Goal: Understand process/instructions

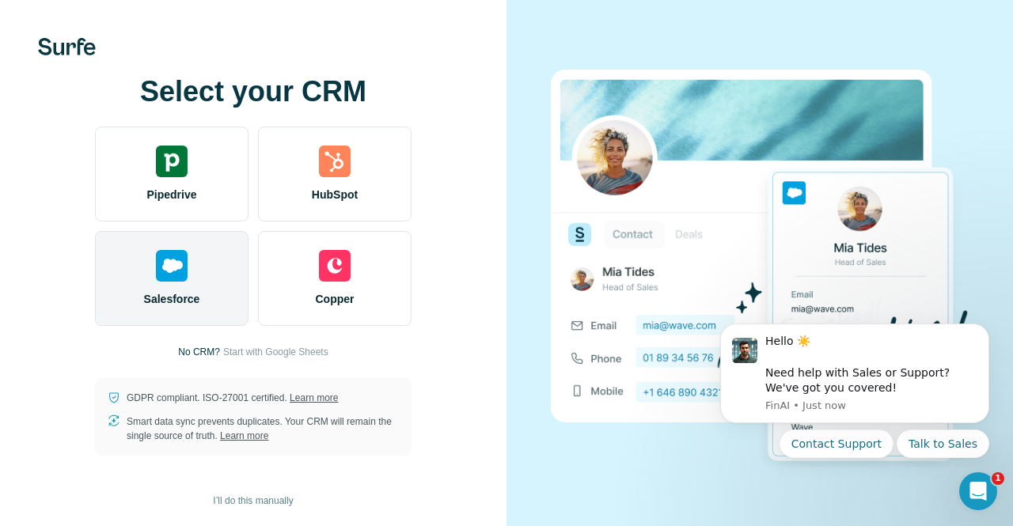
click at [239, 250] on div "Salesforce" at bounding box center [171, 278] width 153 height 95
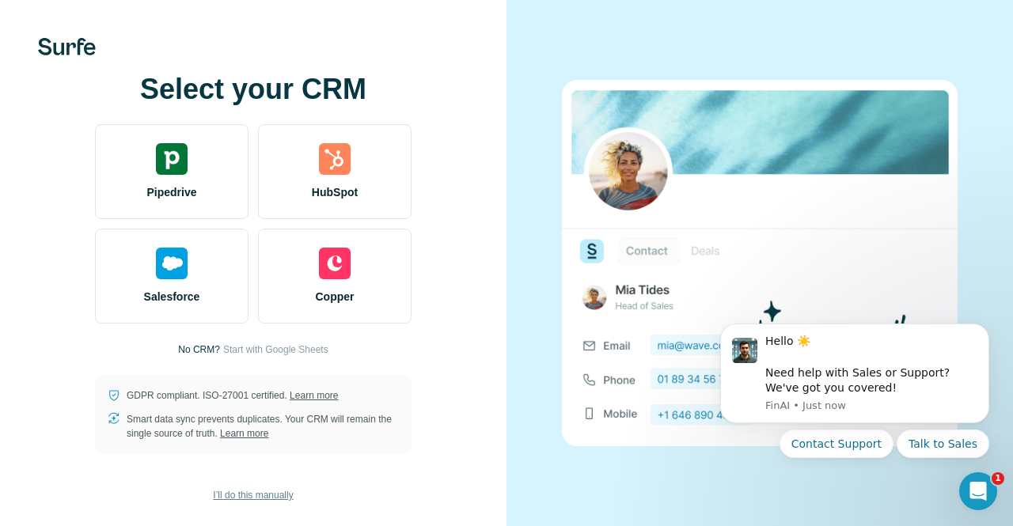
click at [272, 496] on span "I’ll do this manually" at bounding box center [253, 495] width 80 height 14
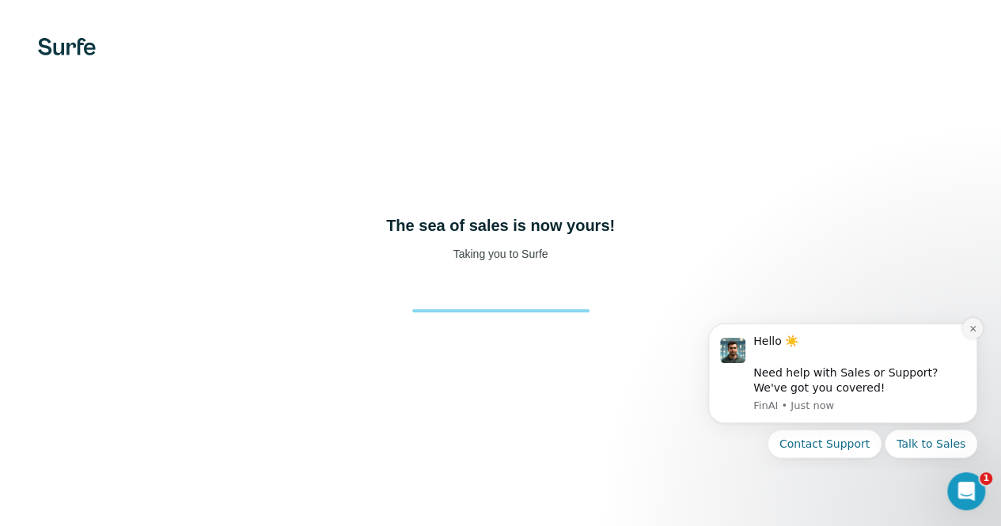
click at [972, 332] on icon "Dismiss notification" at bounding box center [972, 328] width 9 height 9
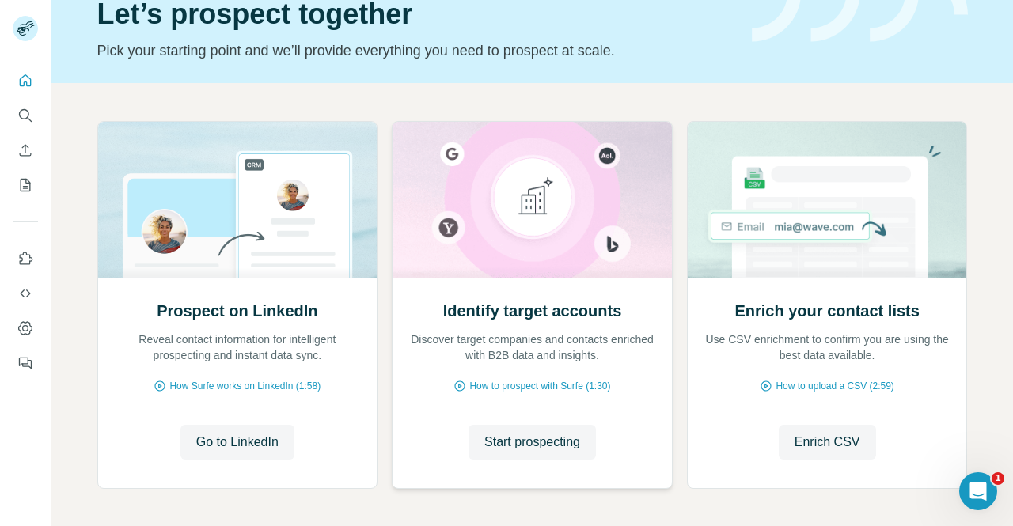
scroll to position [83, 0]
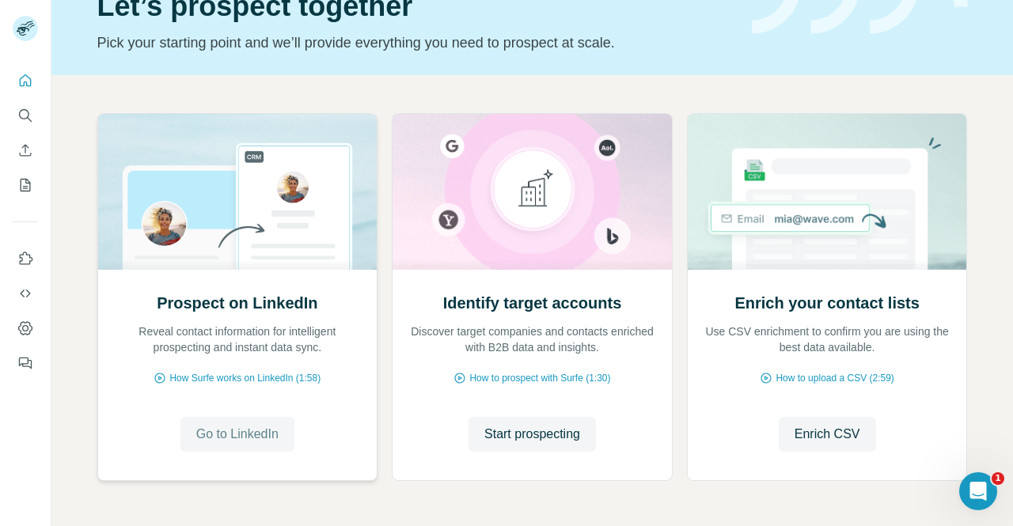
click at [279, 430] on button "Go to LinkedIn" at bounding box center [237, 434] width 114 height 35
